Goal: Information Seeking & Learning: Learn about a topic

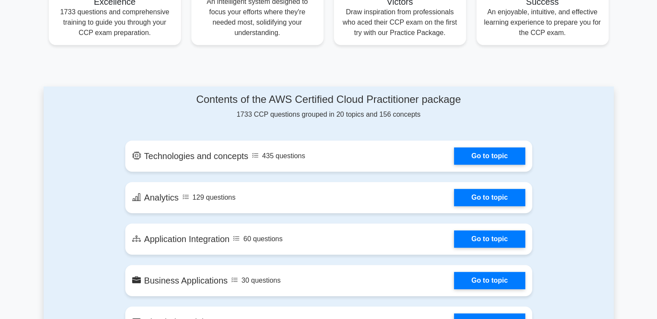
scroll to position [374, 0]
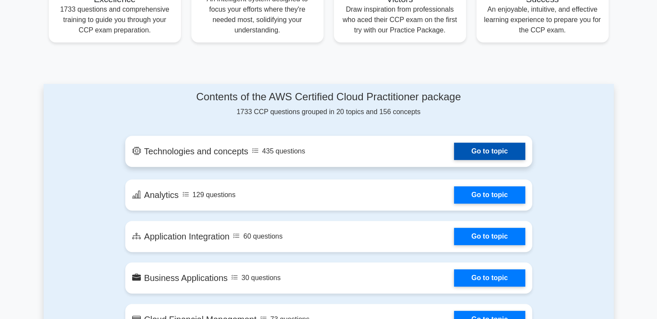
click at [489, 160] on link "Go to topic" at bounding box center [489, 150] width 71 height 17
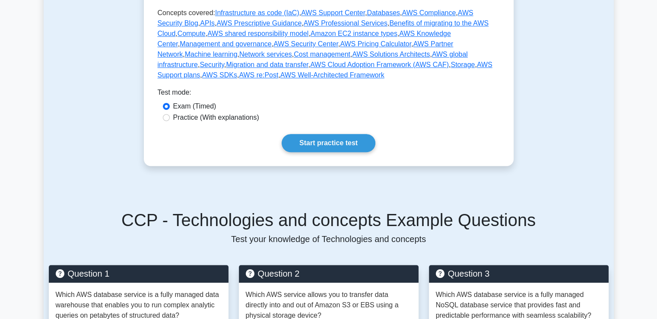
scroll to position [453, 0]
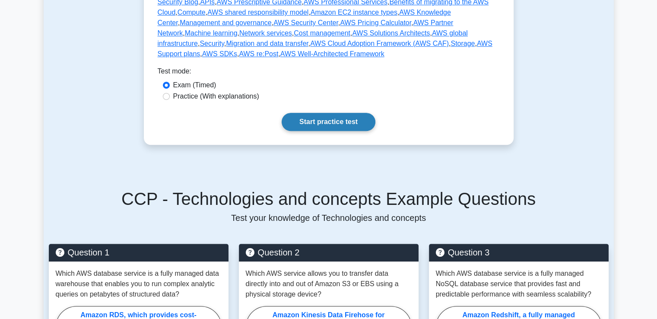
click at [350, 113] on link "Start practice test" at bounding box center [328, 122] width 94 height 18
